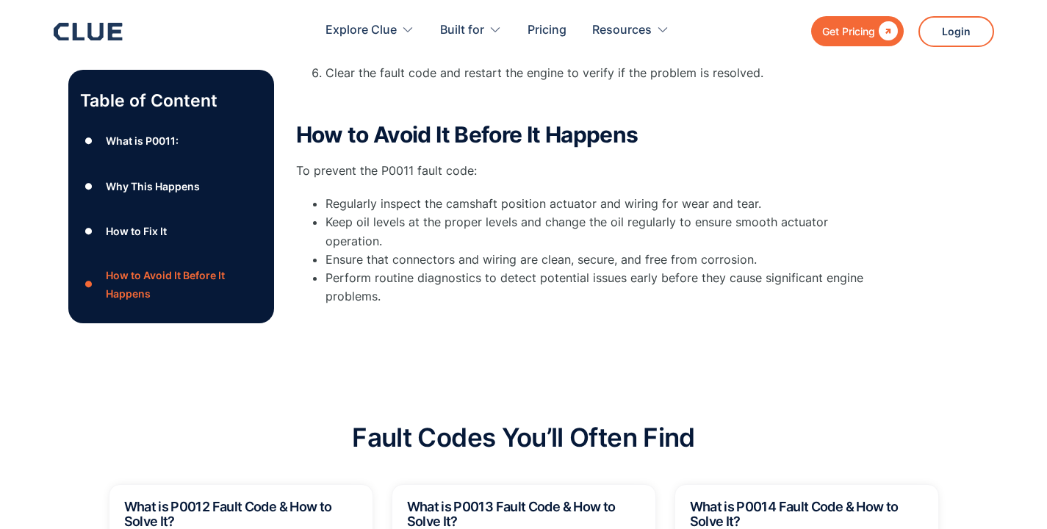
scroll to position [828, 0]
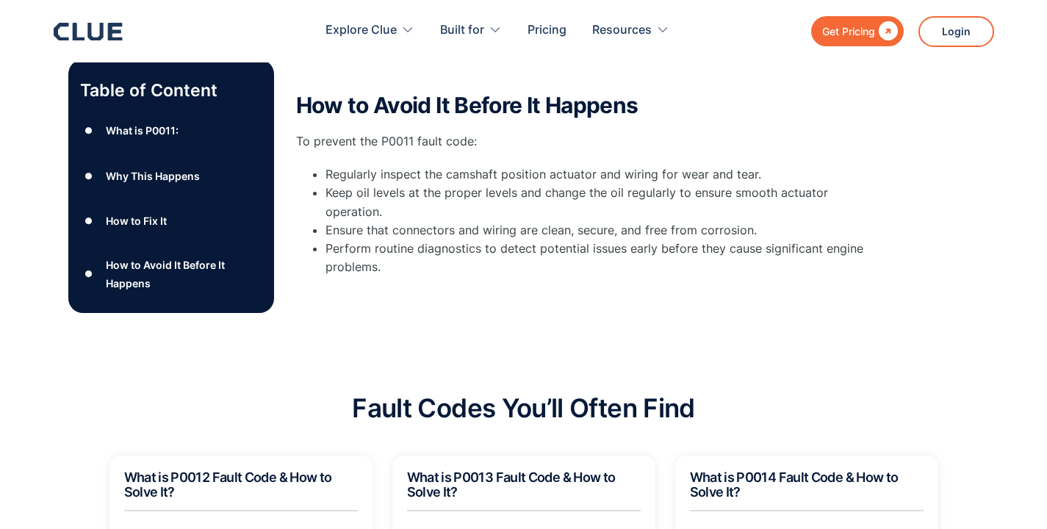
click at [464, 221] on li "Ensure that connectors and wiring are clean, secure, and free from corrosion." at bounding box center [604, 230] width 558 height 18
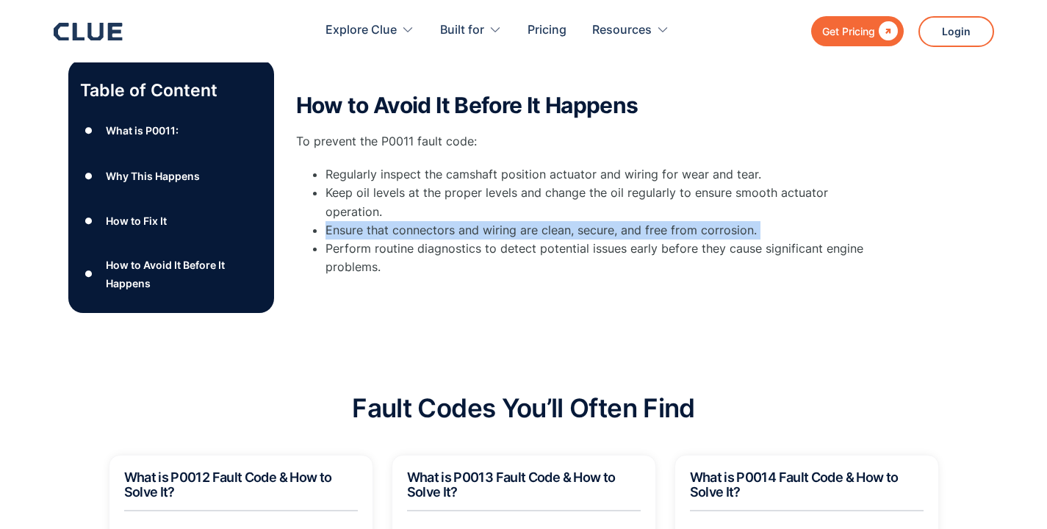
click at [464, 221] on li "Ensure that connectors and wiring are clean, secure, and free from corrosion." at bounding box center [604, 230] width 558 height 18
click at [474, 221] on li "Ensure that connectors and wiring are clean, secure, and free from corrosion." at bounding box center [604, 230] width 558 height 18
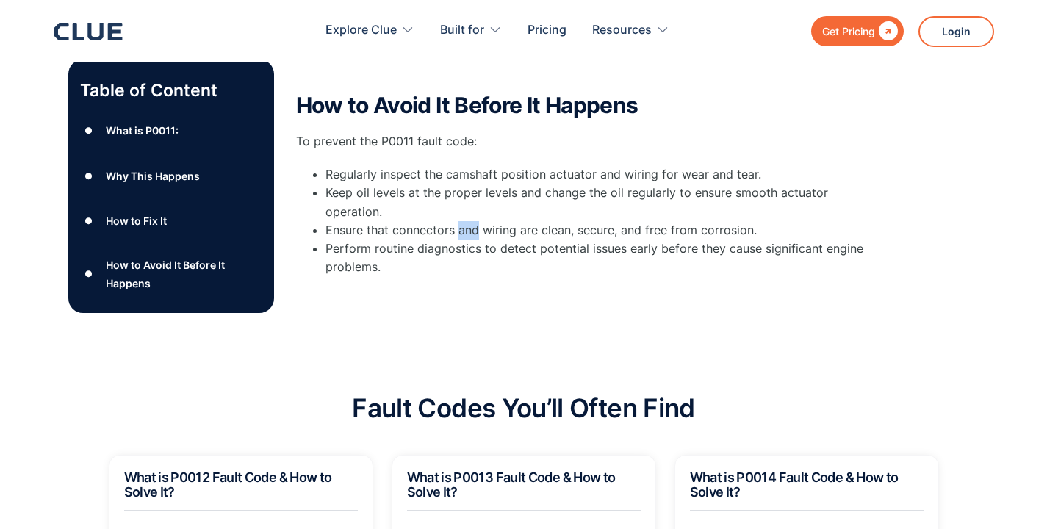
click at [474, 221] on li "Ensure that connectors and wiring are clean, secure, and free from corrosion." at bounding box center [604, 230] width 558 height 18
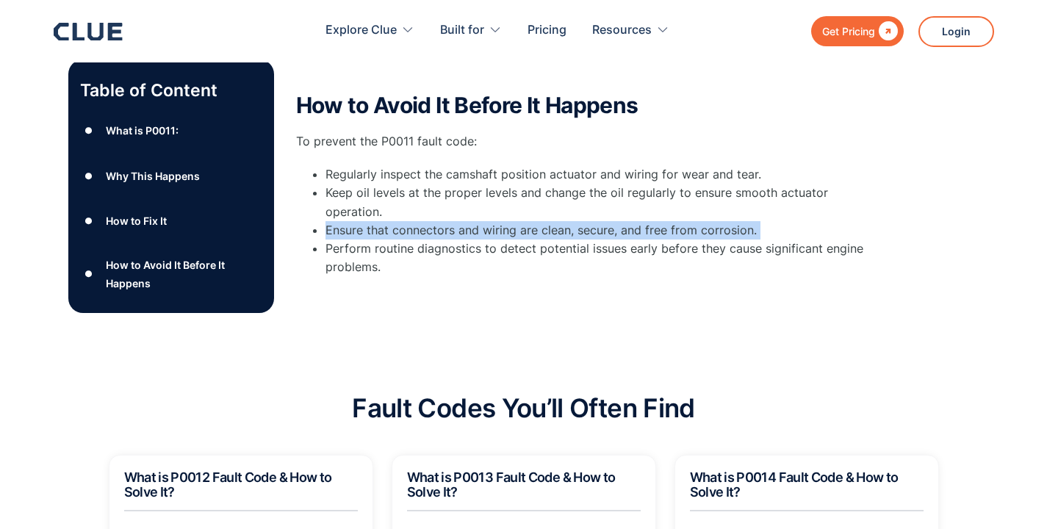
click at [474, 221] on li "Ensure that connectors and wiring are clean, secure, and free from corrosion." at bounding box center [604, 230] width 558 height 18
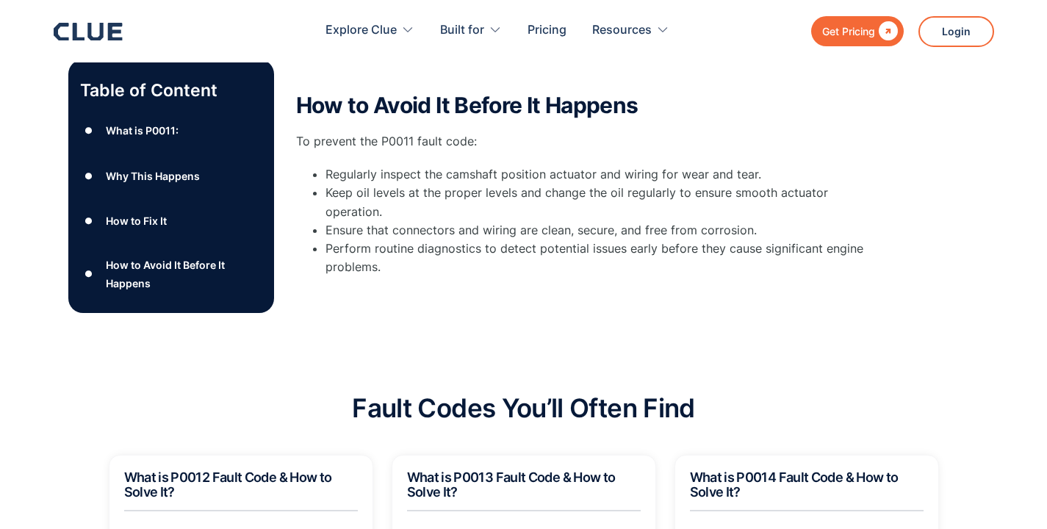
click at [488, 184] on li "Keep oil levels at the proper levels and change the oil regularly to ensure smo…" at bounding box center [604, 202] width 558 height 37
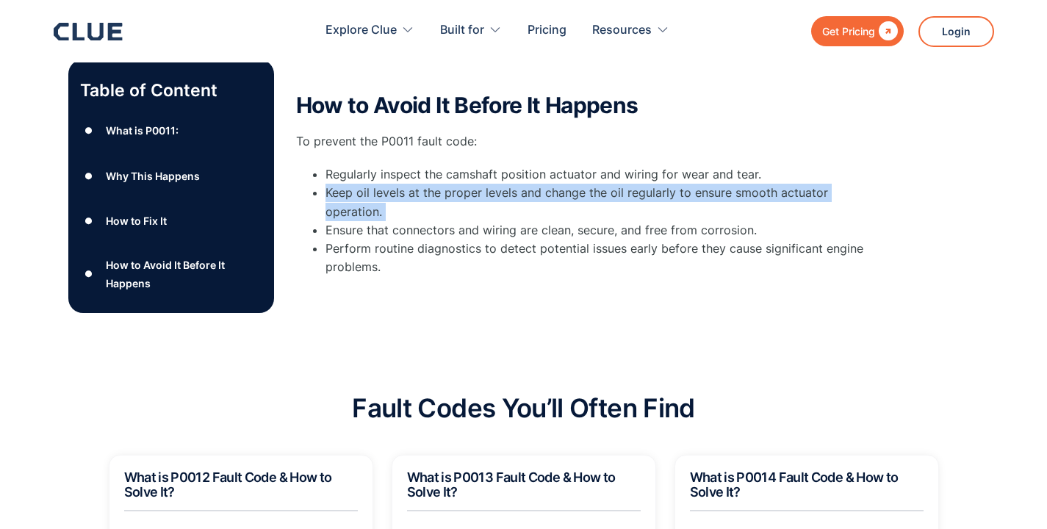
click at [488, 184] on li "Keep oil levels at the proper levels and change the oil regularly to ensure smo…" at bounding box center [604, 202] width 558 height 37
click at [491, 184] on li "Keep oil levels at the proper levels and change the oil regularly to ensure smo…" at bounding box center [604, 202] width 558 height 37
